Goal: Information Seeking & Learning: Find specific fact

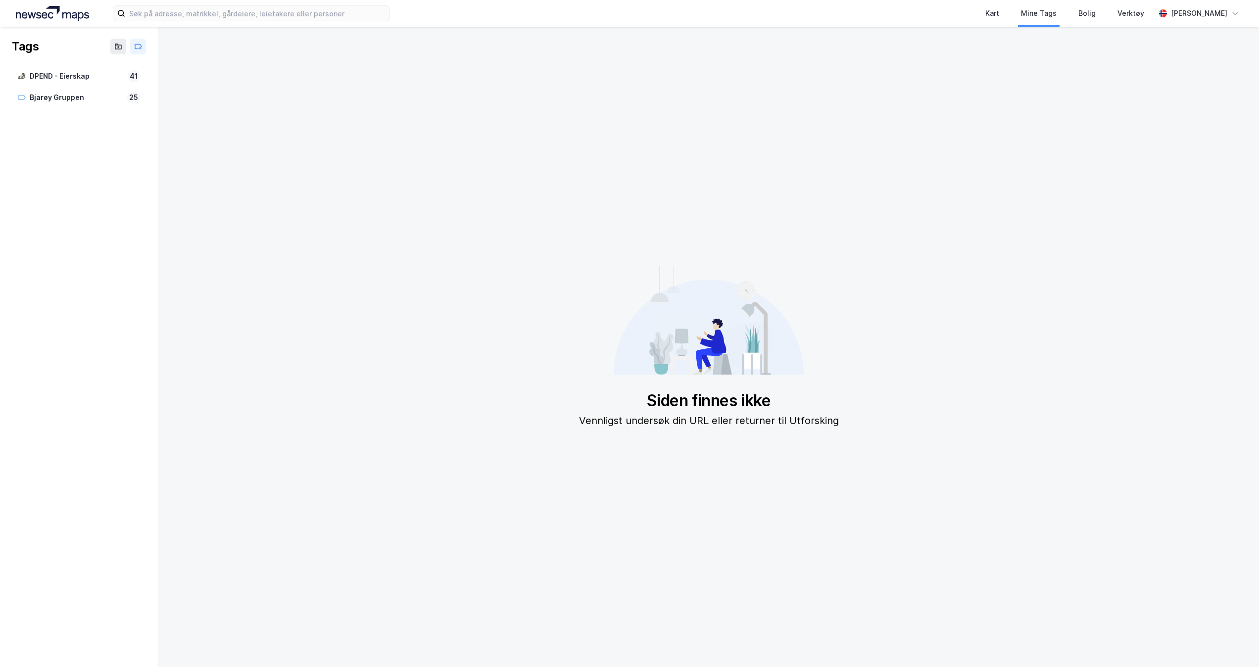
click at [55, 14] on img at bounding box center [52, 13] width 73 height 15
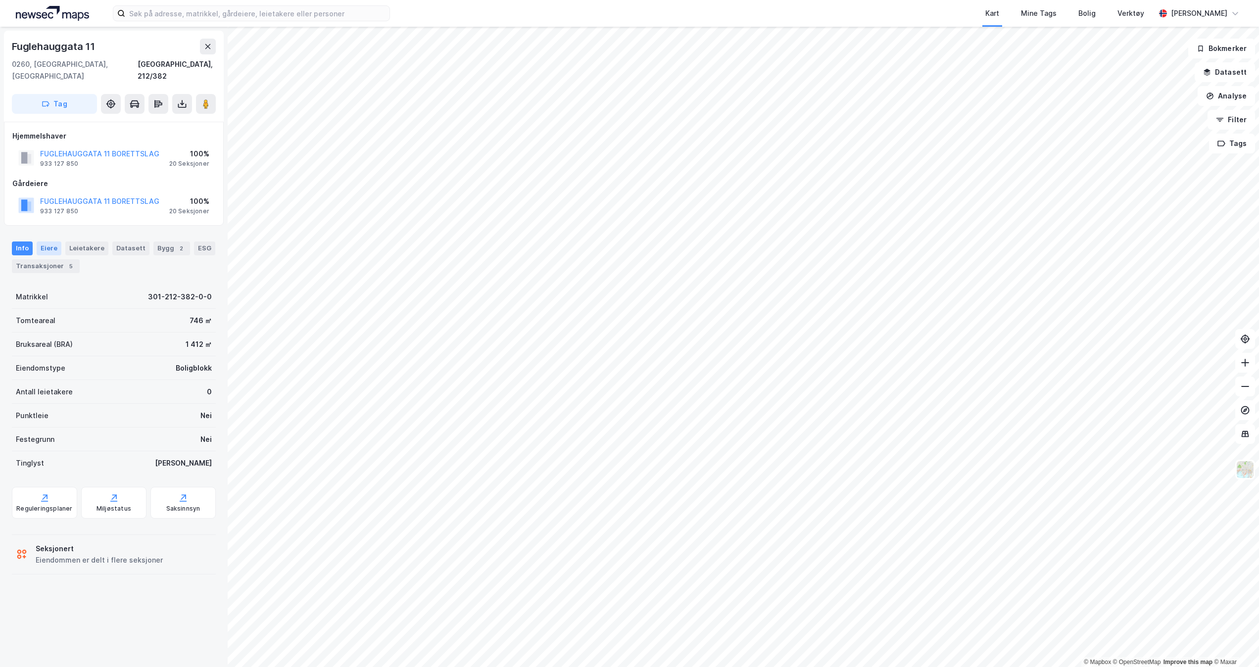
click at [48, 242] on div "Eiere" at bounding box center [49, 249] width 25 height 14
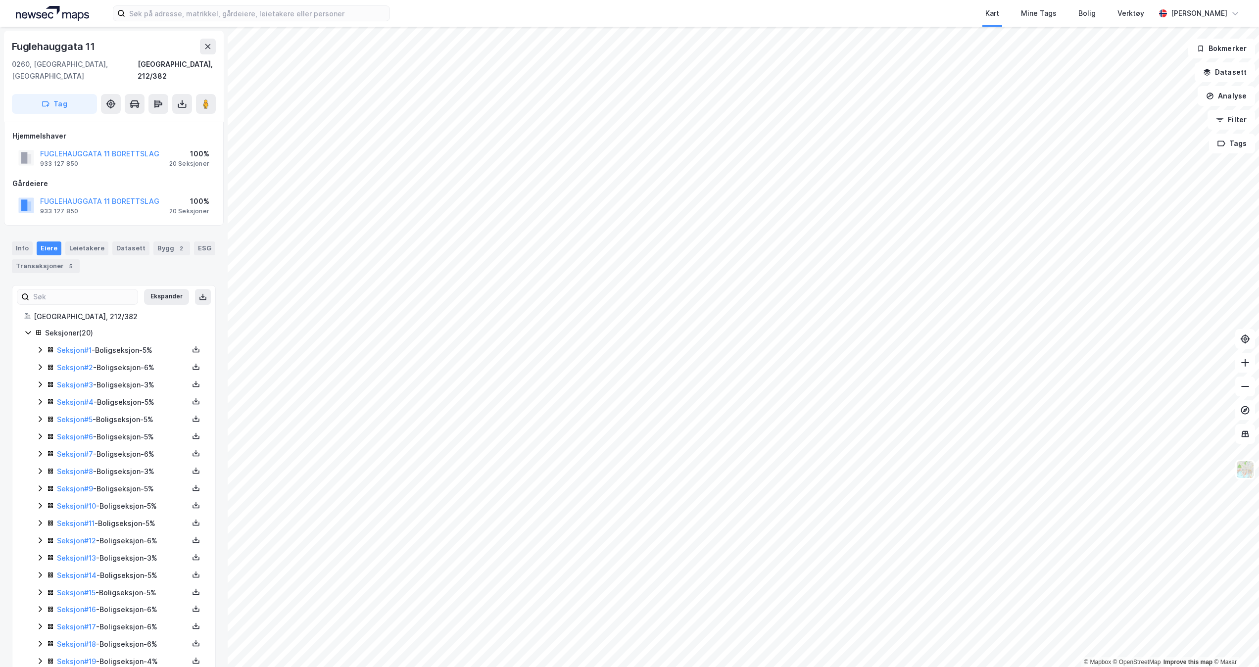
click at [39, 346] on icon at bounding box center [40, 350] width 8 height 8
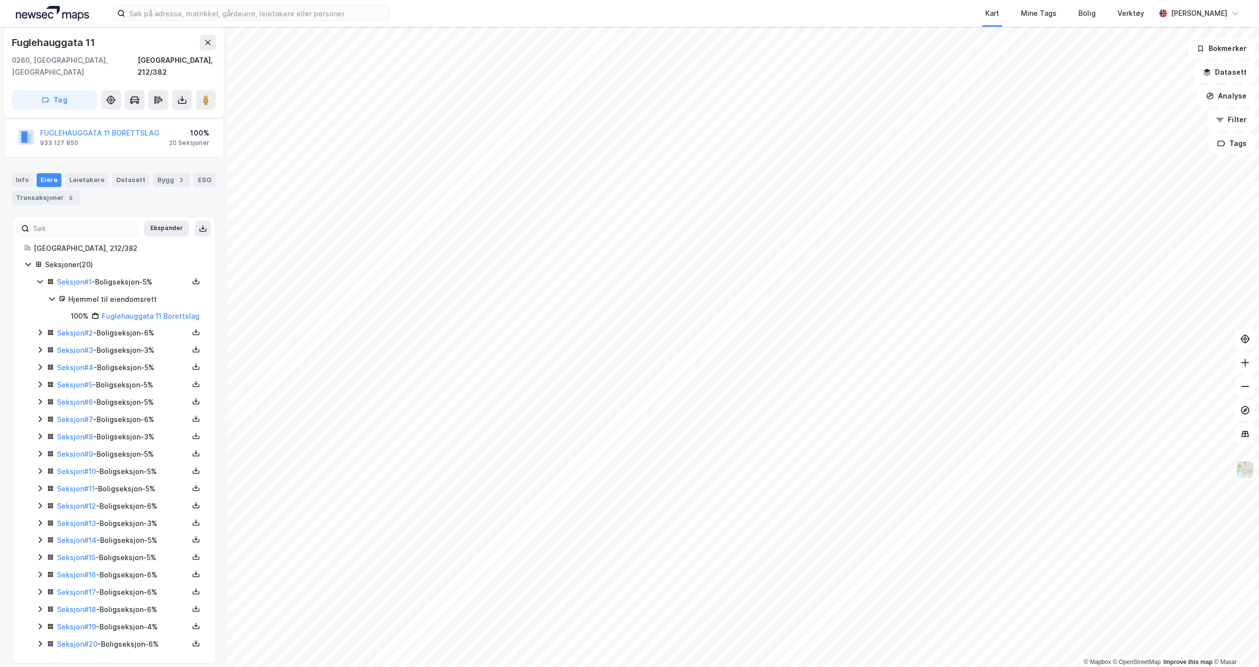
scroll to position [69, 0]
click at [40, 334] on icon at bounding box center [40, 332] width 8 height 8
click at [39, 387] on icon at bounding box center [40, 383] width 8 height 8
click at [42, 438] on icon at bounding box center [40, 434] width 8 height 8
